Goal: Information Seeking & Learning: Learn about a topic

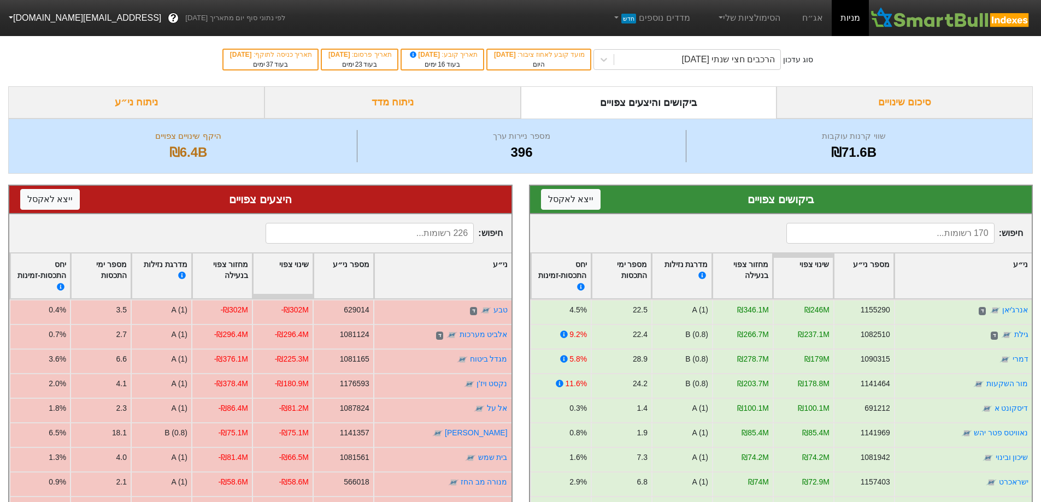
click at [853, 19] on link "מניות" at bounding box center [850, 18] width 37 height 36
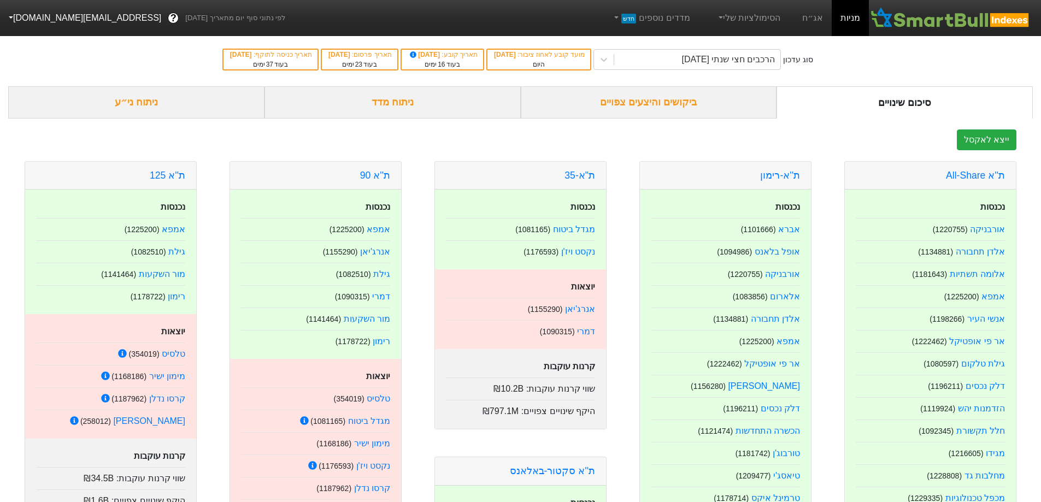
click at [635, 101] on div "ביקושים והיצעים צפויים" at bounding box center [649, 102] width 256 height 32
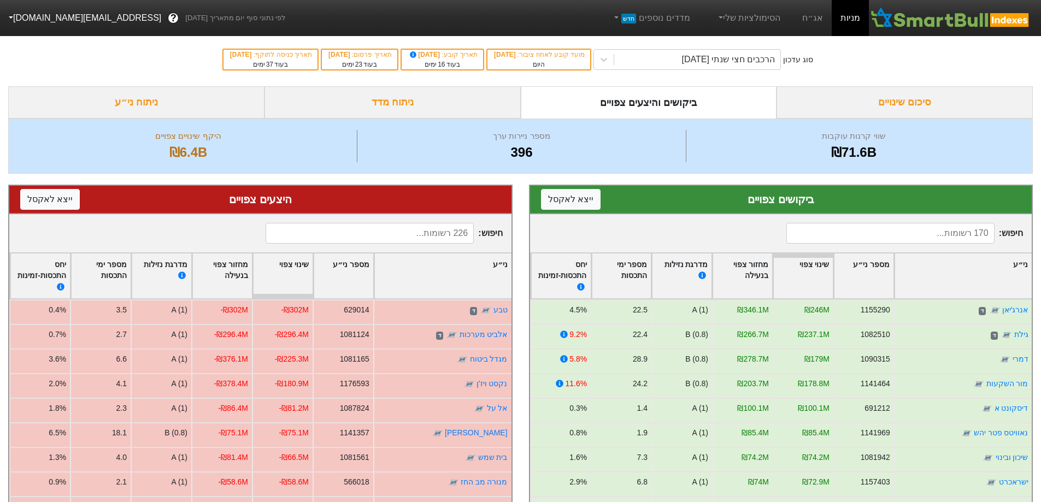
click at [661, 103] on div "ביקושים והיצעים צפויים" at bounding box center [649, 102] width 256 height 32
click at [400, 104] on div "ניתוח מדד" at bounding box center [393, 102] width 256 height 32
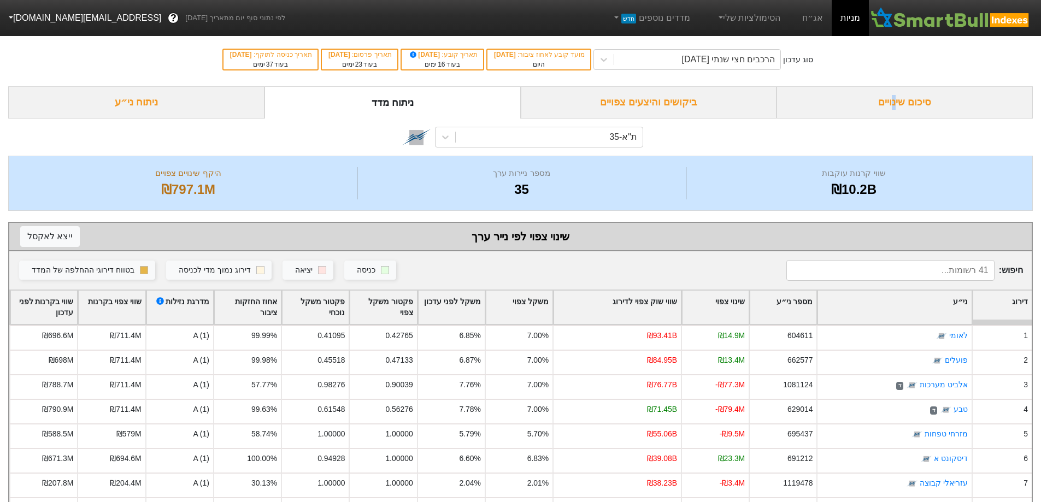
click at [895, 99] on div "סיכום שינויים" at bounding box center [905, 102] width 256 height 32
